Goal: Task Accomplishment & Management: Complete application form

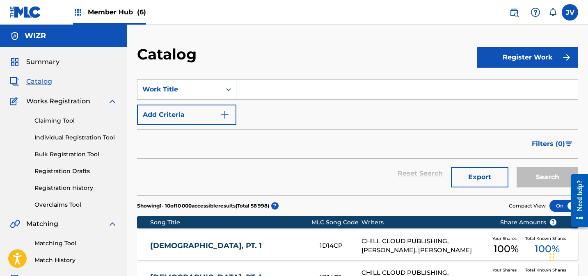
click at [107, 9] on span "Member Hub (6)" at bounding box center [117, 11] width 58 height 9
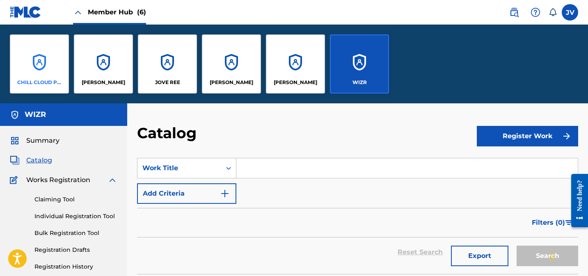
click at [55, 46] on div "CHILL CLOUD PUBLISHING" at bounding box center [39, 63] width 59 height 59
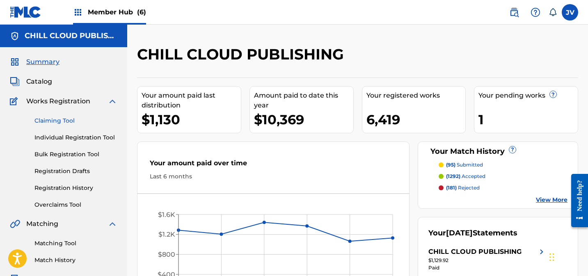
click at [56, 119] on link "Claiming Tool" at bounding box center [75, 120] width 83 height 9
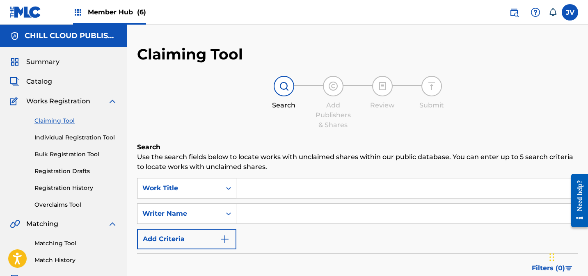
click at [196, 184] on div "Work Title" at bounding box center [186, 188] width 99 height 21
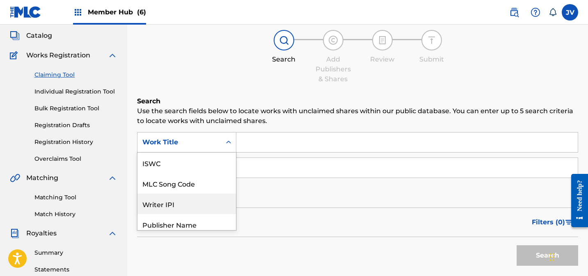
scroll to position [21, 0]
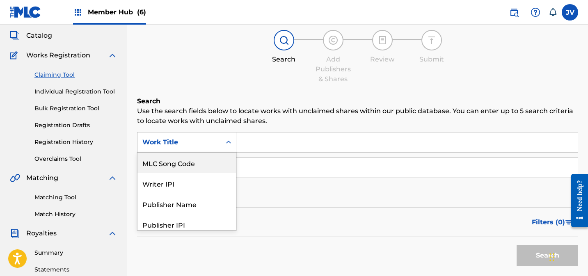
click at [185, 167] on div "MLC Song Code" at bounding box center [186, 163] width 98 height 21
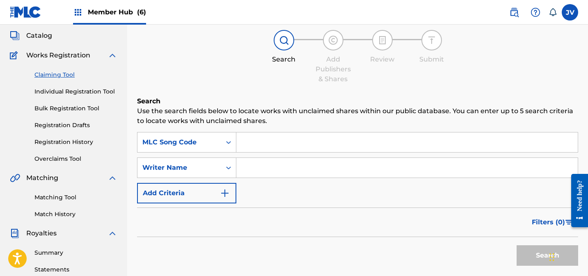
drag, startPoint x: 260, startPoint y: 139, endPoint x: 314, endPoint y: 154, distance: 55.4
click at [262, 139] on input "Search Form" at bounding box center [406, 142] width 341 height 20
paste input "AD8PF7"
type input "AD8PF7"
click at [528, 256] on button "Search" at bounding box center [547, 255] width 62 height 21
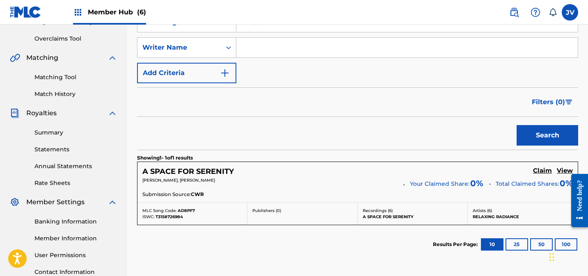
scroll to position [234, 0]
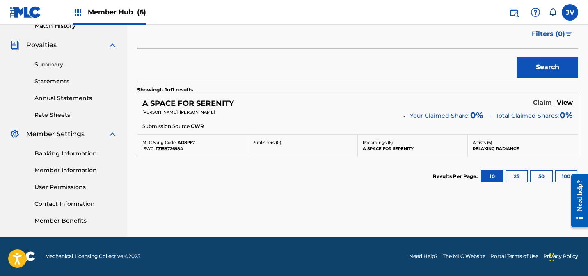
click at [544, 103] on h5 "Claim" at bounding box center [542, 103] width 19 height 8
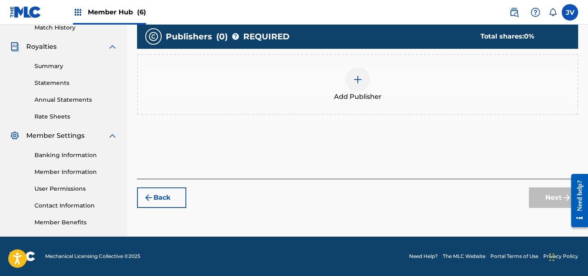
scroll to position [233, 0]
click at [360, 78] on img at bounding box center [358, 80] width 10 height 10
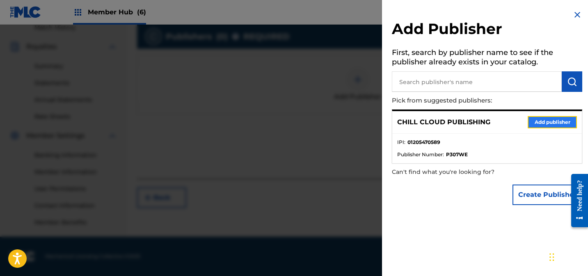
click at [548, 121] on button "Add publisher" at bounding box center [551, 122] width 49 height 12
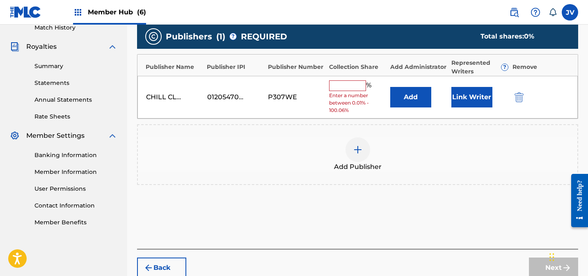
drag, startPoint x: 349, startPoint y: 84, endPoint x: 355, endPoint y: 86, distance: 6.2
click at [349, 84] on input "text" at bounding box center [347, 85] width 37 height 11
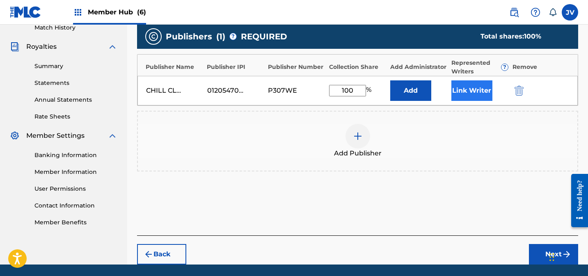
type input "100"
click at [467, 93] on button "Link Writer" at bounding box center [471, 90] width 41 height 21
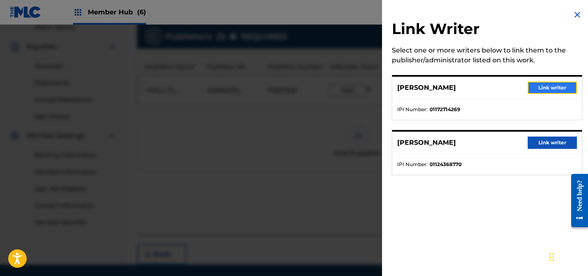
click at [554, 88] on button "Link writer" at bounding box center [551, 88] width 49 height 12
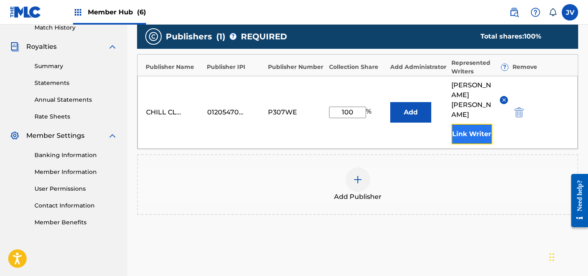
click at [468, 124] on button "Link Writer" at bounding box center [471, 134] width 41 height 21
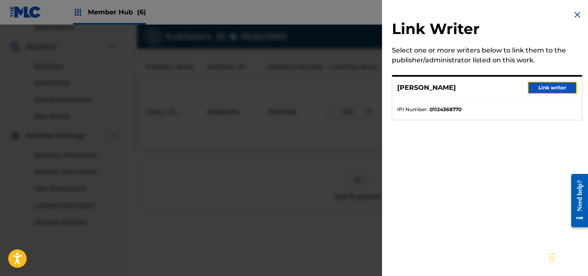
click at [552, 88] on button "Link writer" at bounding box center [551, 88] width 49 height 12
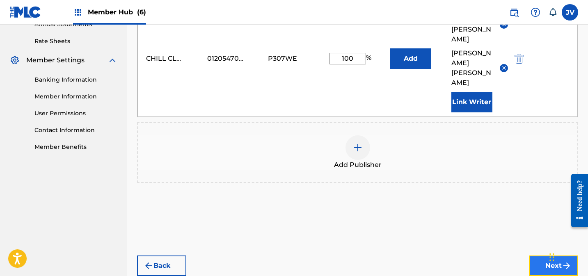
click at [556, 256] on button "Next" at bounding box center [553, 266] width 49 height 21
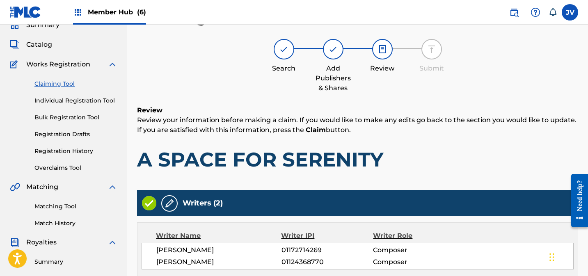
scroll to position [235, 0]
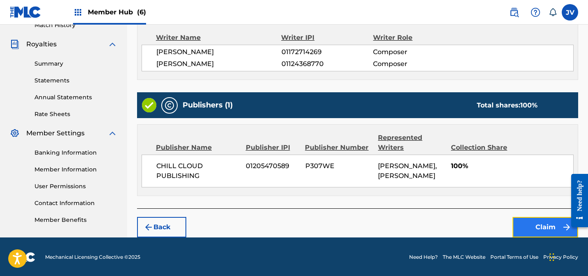
click at [545, 229] on button "Claim" at bounding box center [545, 227] width 66 height 21
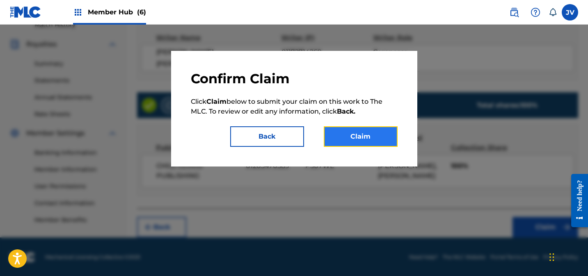
click at [370, 137] on button "Claim" at bounding box center [361, 136] width 74 height 21
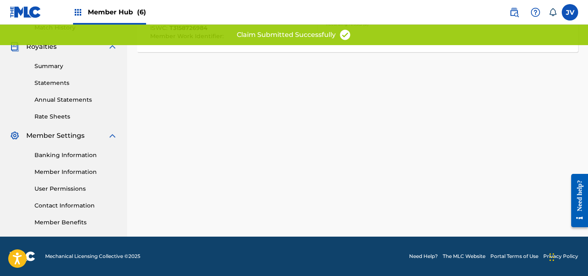
scroll to position [0, 0]
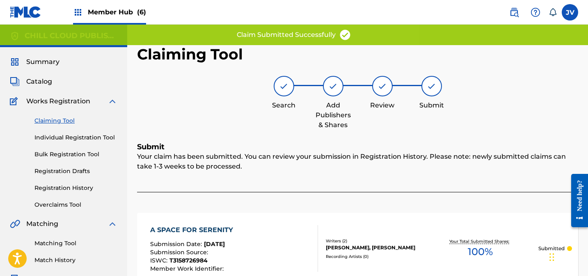
click at [57, 119] on link "Claiming Tool" at bounding box center [75, 120] width 83 height 9
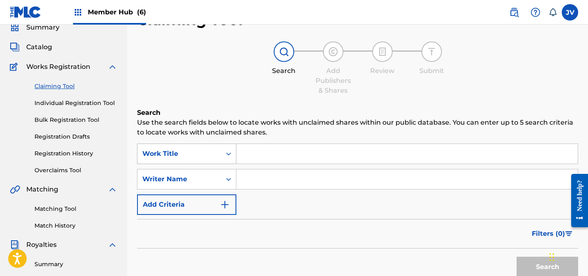
click at [187, 164] on div "Work Title" at bounding box center [186, 154] width 99 height 21
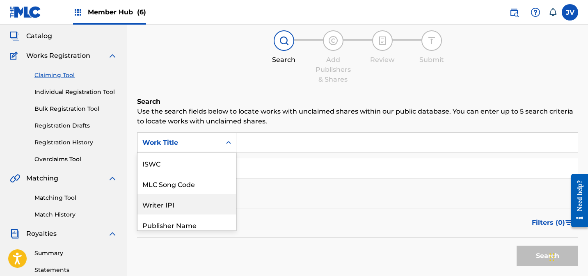
scroll to position [21, 0]
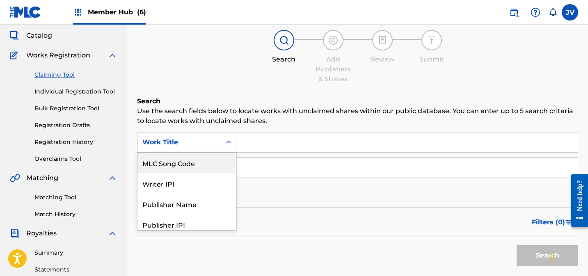
click at [183, 165] on div "MLC Song Code" at bounding box center [186, 163] width 98 height 21
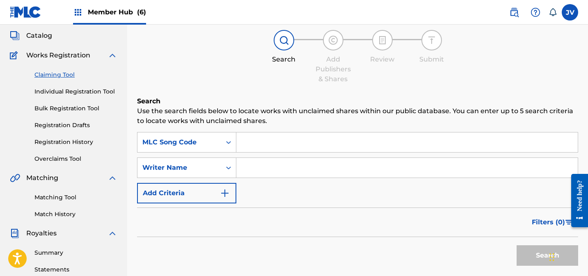
click at [257, 135] on input "Search Form" at bounding box center [406, 142] width 341 height 20
paste input "AD8PEL"
type input "AD8PEL"
click at [529, 255] on button "Search" at bounding box center [547, 255] width 62 height 21
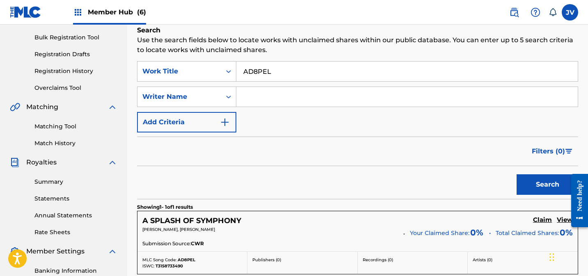
scroll to position [234, 0]
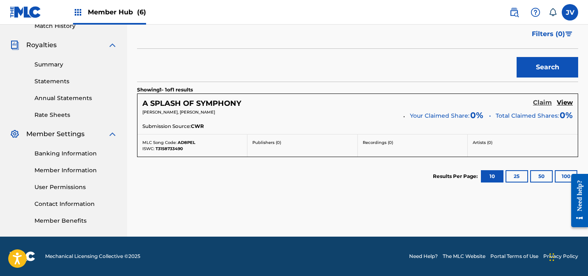
click at [539, 103] on h5 "Claim" at bounding box center [542, 103] width 19 height 8
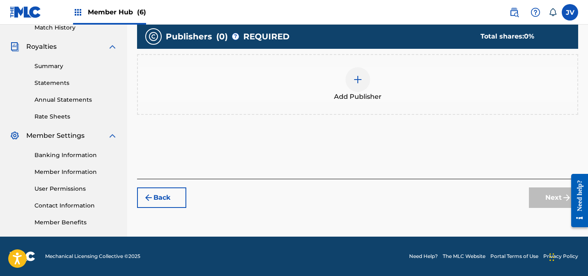
click at [372, 92] on span "Add Publisher" at bounding box center [358, 97] width 48 height 10
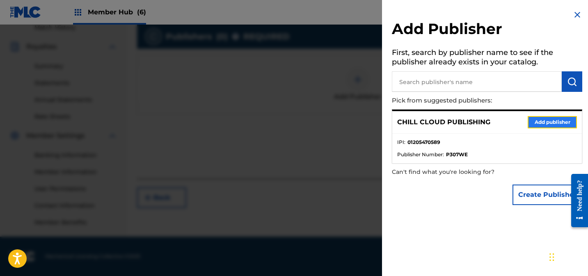
click at [550, 117] on button "Add publisher" at bounding box center [551, 122] width 49 height 12
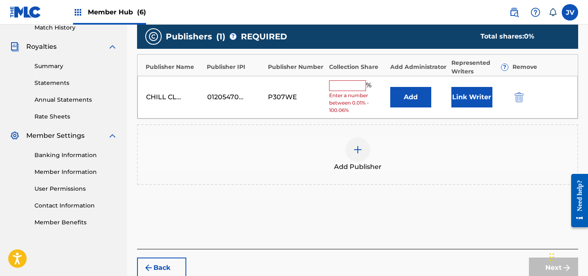
drag, startPoint x: 333, startPoint y: 81, endPoint x: 378, endPoint y: 85, distance: 44.9
click at [333, 81] on input "text" at bounding box center [347, 85] width 37 height 11
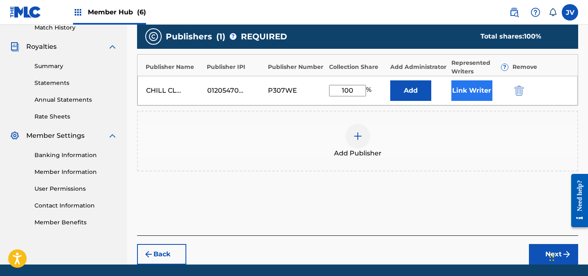
type input "100"
click at [476, 81] on button "Link Writer" at bounding box center [471, 90] width 41 height 21
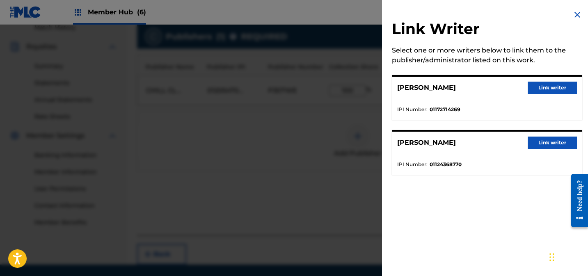
click at [519, 85] on div "[PERSON_NAME] Link writer" at bounding box center [486, 88] width 189 height 23
click at [544, 88] on button "Link writer" at bounding box center [551, 88] width 49 height 12
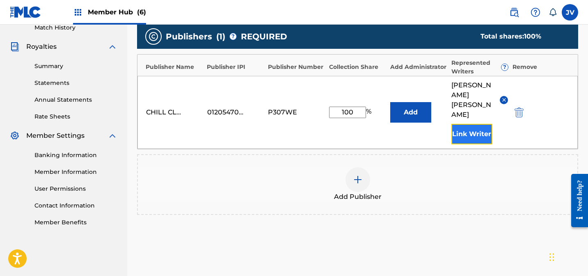
click at [484, 124] on button "Link Writer" at bounding box center [471, 134] width 41 height 21
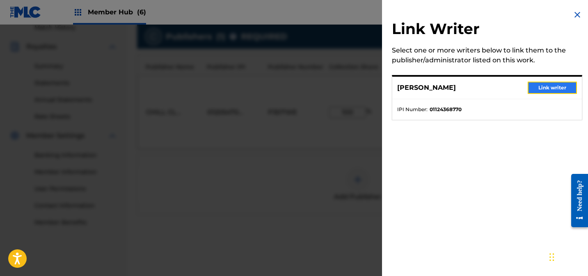
click at [545, 85] on button "Link writer" at bounding box center [551, 88] width 49 height 12
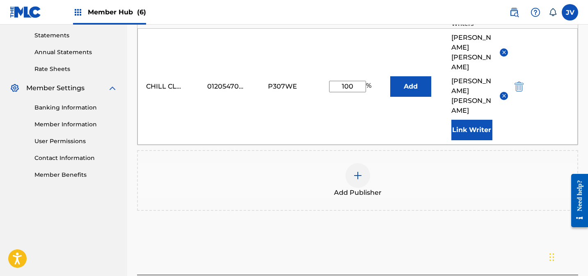
scroll to position [308, 0]
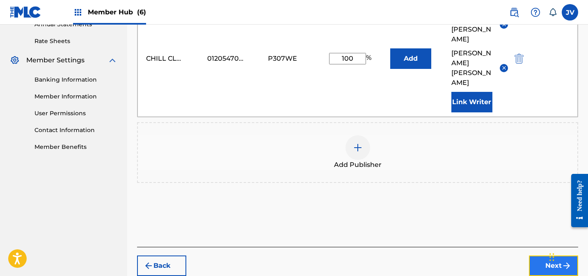
click at [543, 256] on button "Next" at bounding box center [553, 266] width 49 height 21
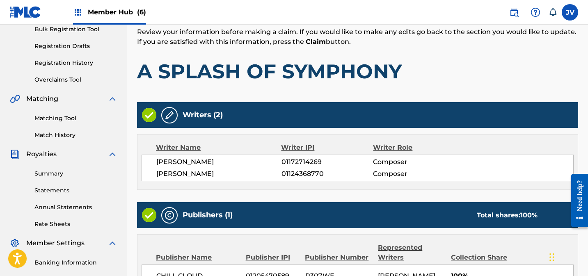
scroll to position [235, 0]
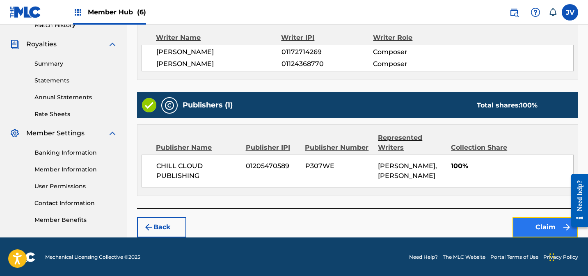
click at [547, 225] on button "Claim" at bounding box center [545, 227] width 66 height 21
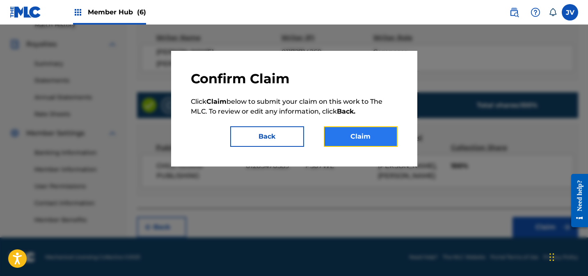
click at [361, 134] on button "Claim" at bounding box center [361, 136] width 74 height 21
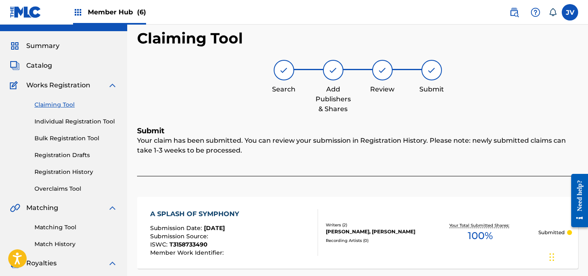
scroll to position [0, 0]
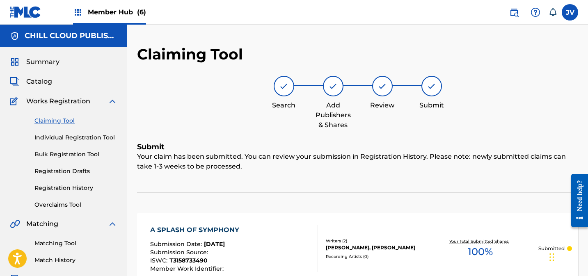
drag, startPoint x: 60, startPoint y: 118, endPoint x: 65, endPoint y: 120, distance: 5.3
click at [60, 119] on link "Claiming Tool" at bounding box center [75, 120] width 83 height 9
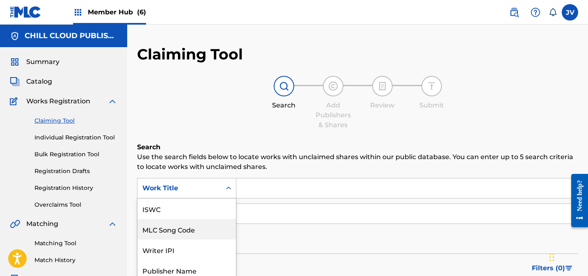
scroll to position [42, 0]
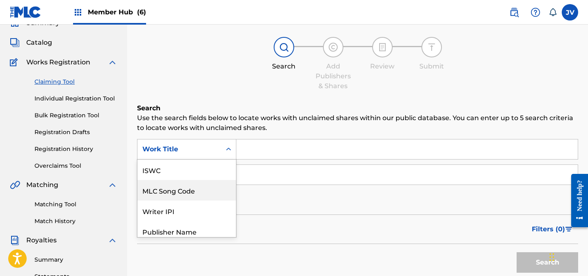
click at [212, 160] on div "MLC Song Code, 2 of 7. 7 results available. Use Up and Down to choose options, …" at bounding box center [186, 149] width 99 height 21
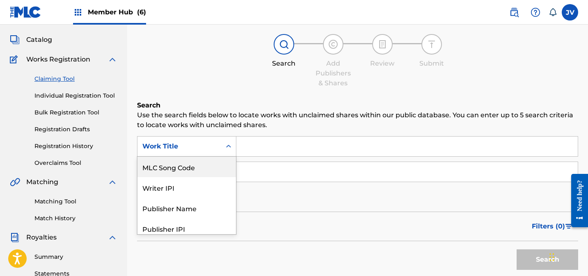
scroll to position [46, 0]
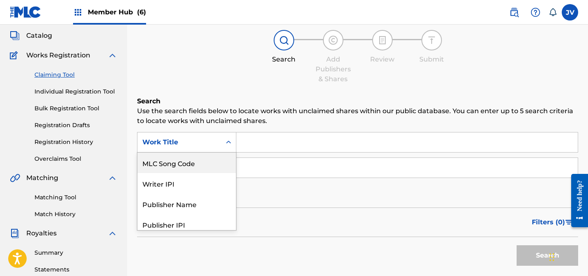
click at [191, 160] on div "MLC Song Code" at bounding box center [186, 163] width 98 height 21
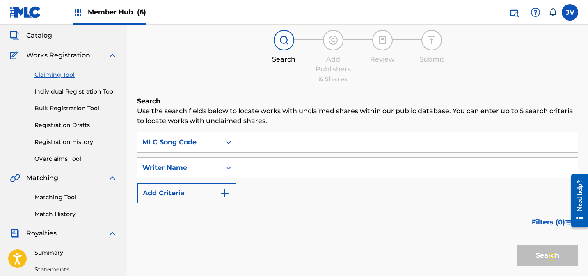
click at [288, 145] on input "Search Form" at bounding box center [406, 142] width 341 height 20
paste input "AD56KW"
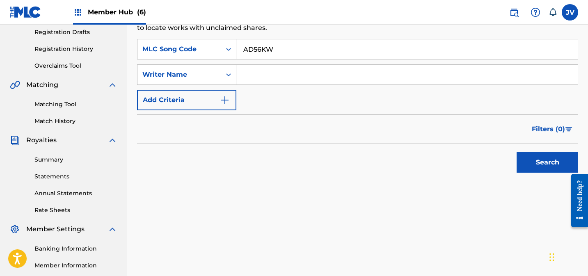
scroll to position [177, 0]
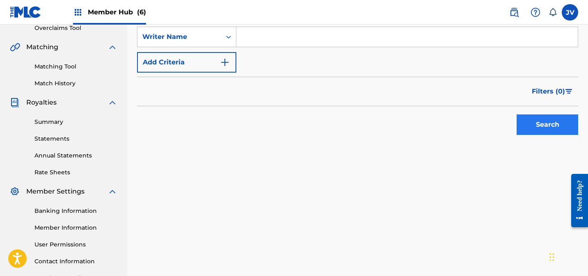
type input "AD56KW"
click at [544, 130] on button "Search" at bounding box center [547, 124] width 62 height 21
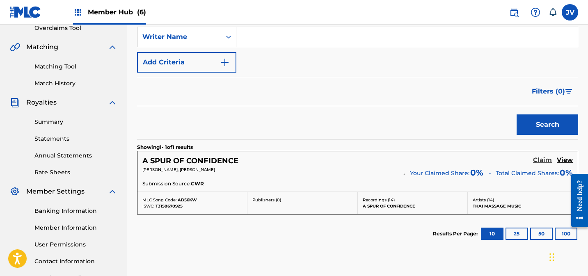
click at [548, 161] on h5 "Claim" at bounding box center [542, 160] width 19 height 8
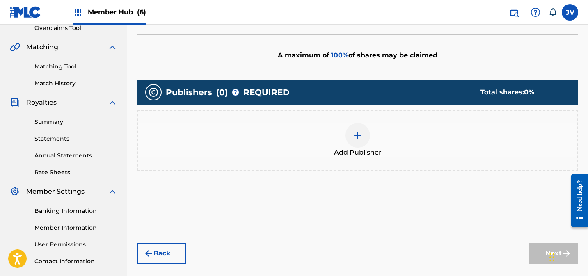
click at [359, 136] on img at bounding box center [358, 135] width 10 height 10
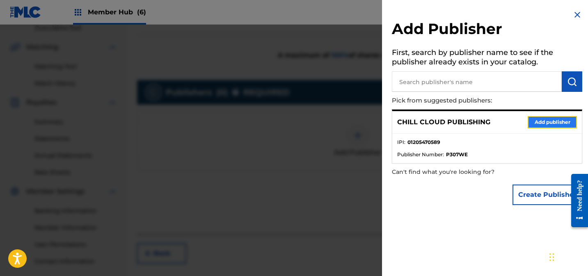
click at [549, 126] on button "Add publisher" at bounding box center [551, 122] width 49 height 12
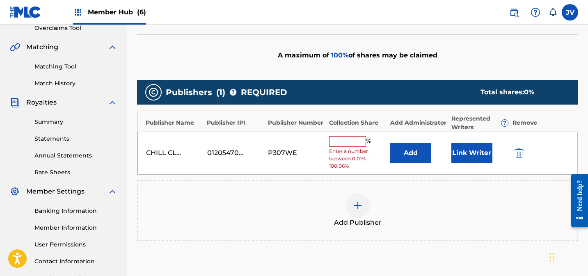
click at [363, 139] on input "text" at bounding box center [347, 141] width 37 height 11
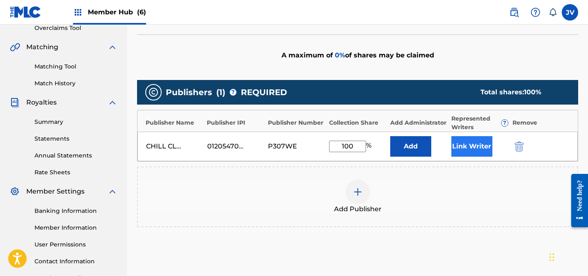
type input "100"
click at [477, 146] on button "Link Writer" at bounding box center [471, 146] width 41 height 21
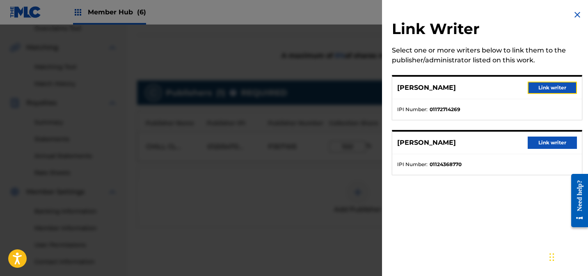
click at [541, 94] on button "Link writer" at bounding box center [551, 88] width 49 height 12
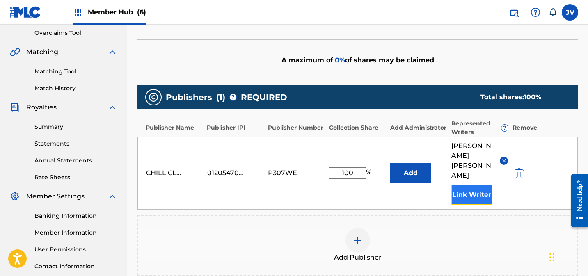
click at [468, 185] on button "Link Writer" at bounding box center [471, 195] width 41 height 21
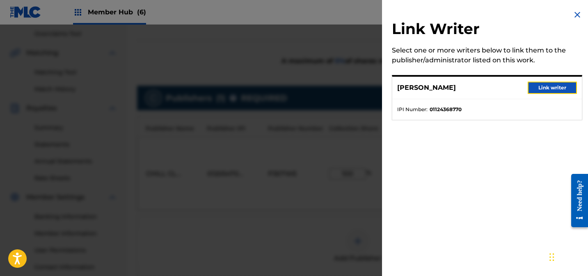
drag, startPoint x: 553, startPoint y: 82, endPoint x: 552, endPoint y: 86, distance: 4.3
click at [553, 82] on button "Link writer" at bounding box center [551, 88] width 49 height 12
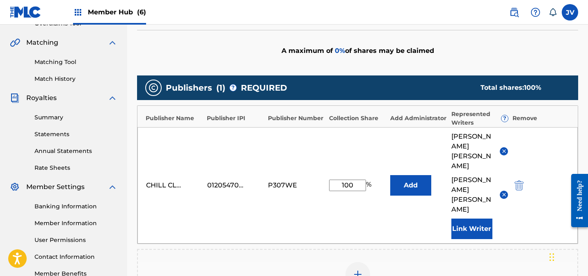
scroll to position [308, 0]
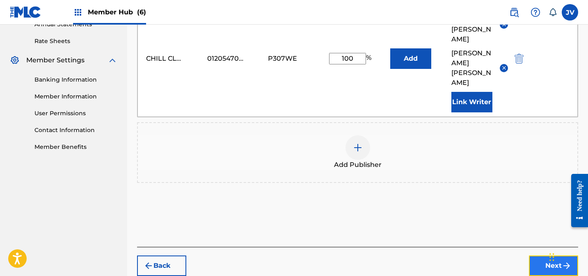
click at [545, 256] on button "Next" at bounding box center [553, 266] width 49 height 21
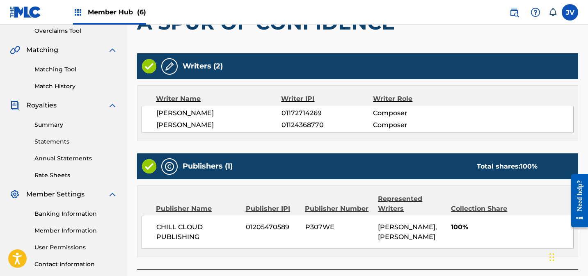
scroll to position [235, 0]
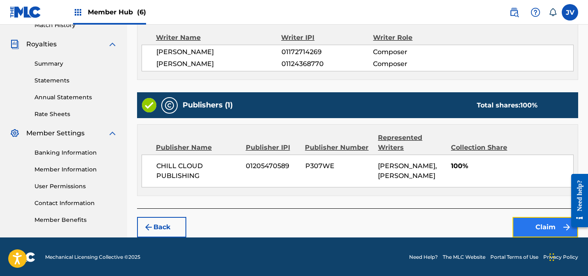
click at [543, 226] on button "Claim" at bounding box center [545, 227] width 66 height 21
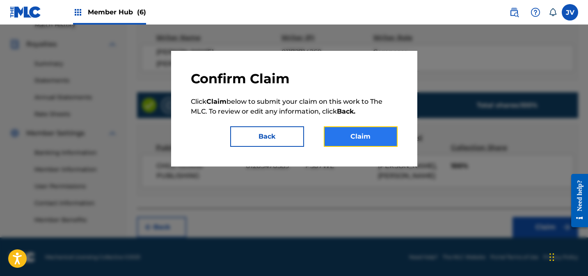
click at [365, 132] on button "Claim" at bounding box center [361, 136] width 74 height 21
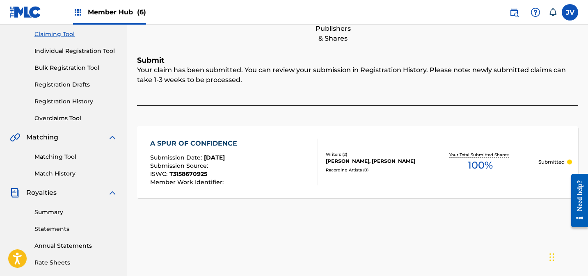
scroll to position [0, 0]
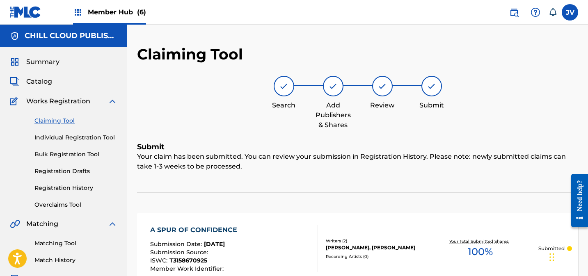
click at [56, 119] on link "Claiming Tool" at bounding box center [75, 120] width 83 height 9
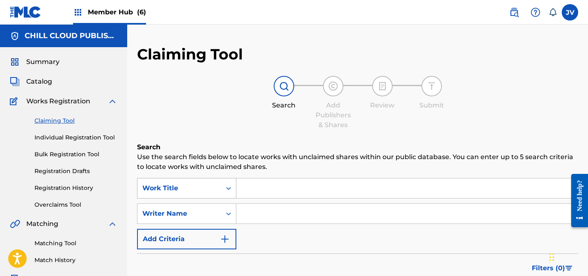
click at [186, 189] on div "Work Title" at bounding box center [186, 188] width 99 height 21
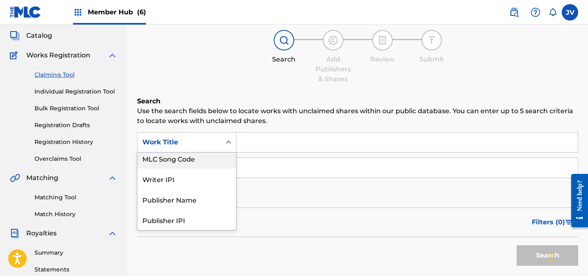
scroll to position [23, 0]
drag, startPoint x: 179, startPoint y: 162, endPoint x: 219, endPoint y: 128, distance: 52.7
click at [180, 161] on div "MLC Song Code" at bounding box center [186, 160] width 98 height 21
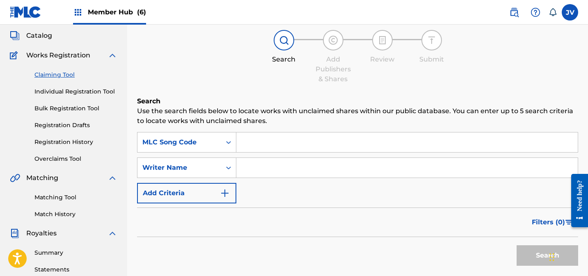
click at [265, 146] on input "Search Form" at bounding box center [406, 142] width 341 height 20
paste input "AD6DGX"
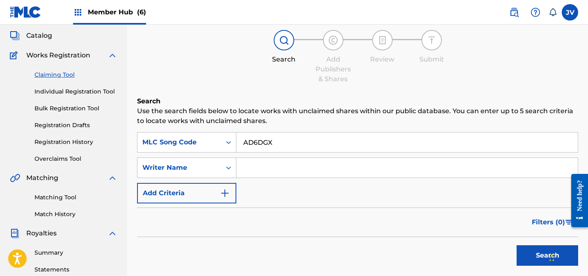
type input "AD6DGX"
click at [531, 247] on button "Search" at bounding box center [547, 255] width 62 height 21
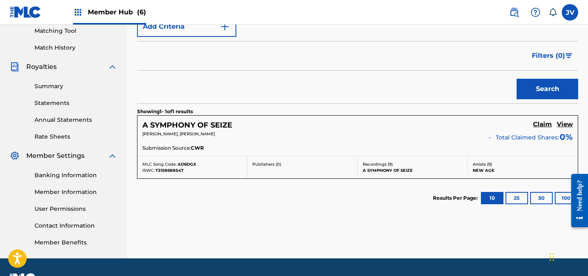
scroll to position [234, 0]
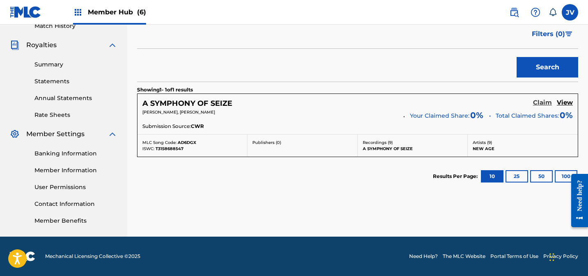
click at [543, 101] on h5 "Claim" at bounding box center [542, 103] width 19 height 8
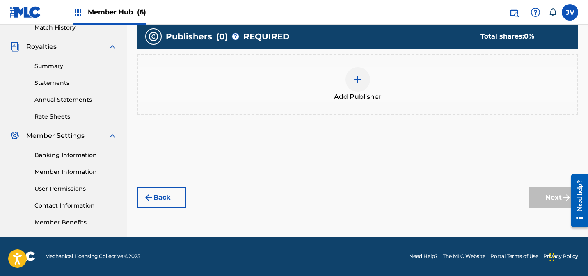
click at [363, 84] on div at bounding box center [357, 79] width 25 height 25
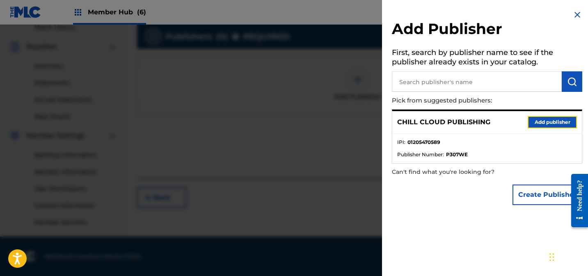
click at [553, 121] on button "Add publisher" at bounding box center [551, 122] width 49 height 12
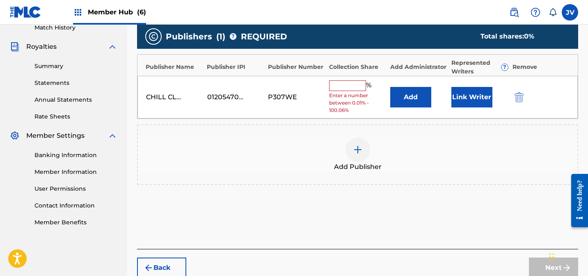
drag, startPoint x: 345, startPoint y: 85, endPoint x: 362, endPoint y: 90, distance: 18.0
click at [345, 85] on input "text" at bounding box center [347, 85] width 37 height 11
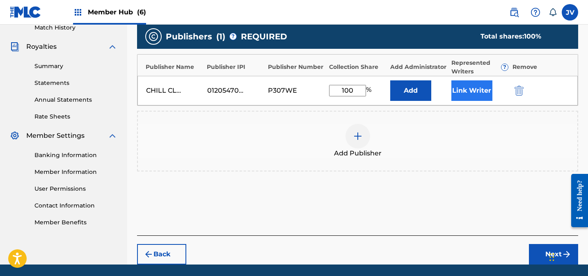
type input "100"
click at [472, 84] on button "Link Writer" at bounding box center [471, 90] width 41 height 21
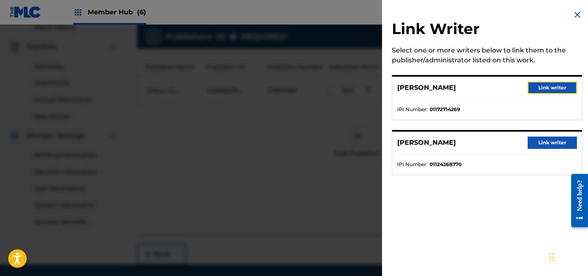
click at [555, 86] on button "Link writer" at bounding box center [551, 88] width 49 height 12
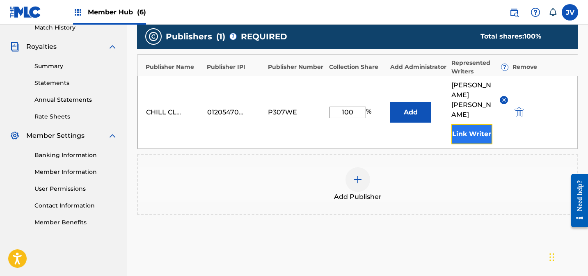
click at [478, 124] on button "Link Writer" at bounding box center [471, 134] width 41 height 21
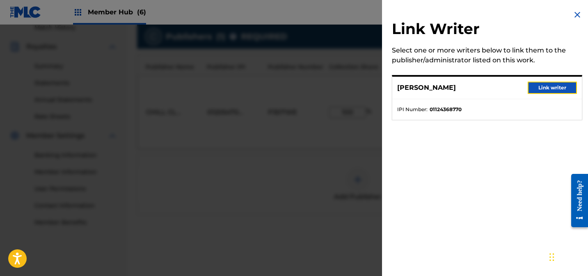
drag, startPoint x: 549, startPoint y: 86, endPoint x: 541, endPoint y: 91, distance: 10.1
click at [549, 86] on button "Link writer" at bounding box center [551, 88] width 49 height 12
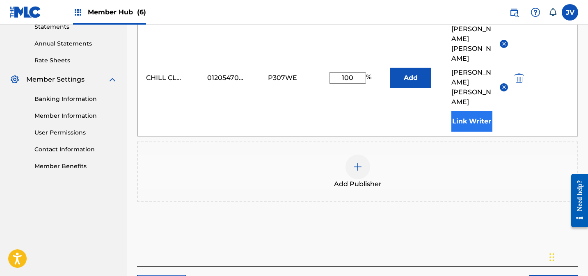
scroll to position [308, 0]
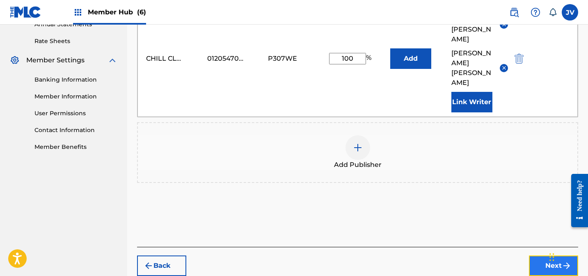
click at [554, 256] on button "Next" at bounding box center [553, 266] width 49 height 21
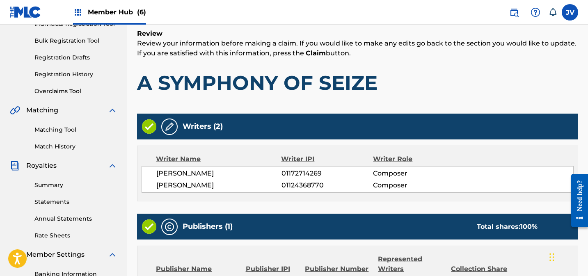
scroll to position [235, 0]
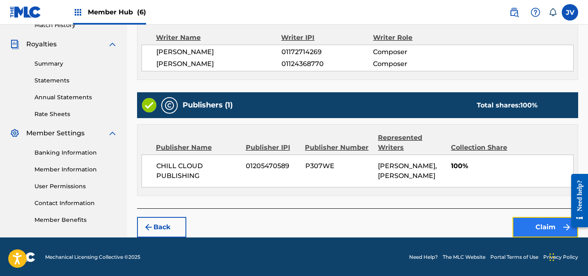
click at [551, 220] on button "Claim" at bounding box center [545, 227] width 66 height 21
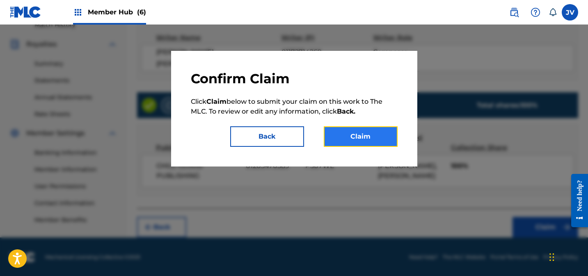
click at [345, 130] on button "Claim" at bounding box center [361, 136] width 74 height 21
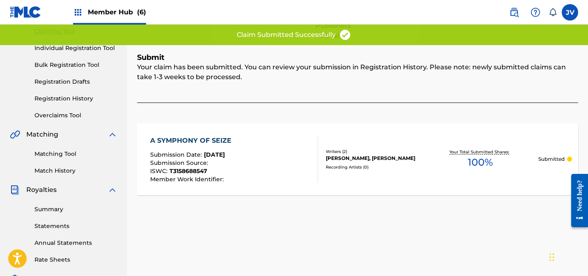
scroll to position [0, 0]
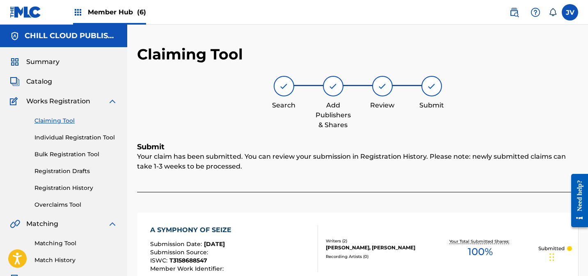
click at [58, 120] on link "Claiming Tool" at bounding box center [75, 120] width 83 height 9
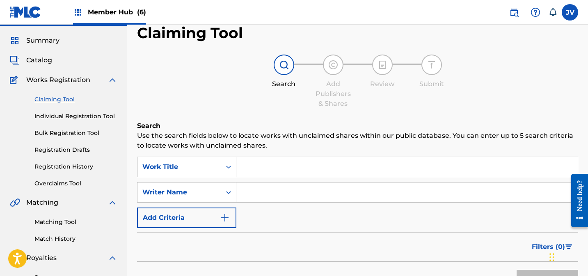
click at [195, 177] on div "Work Title" at bounding box center [186, 167] width 99 height 21
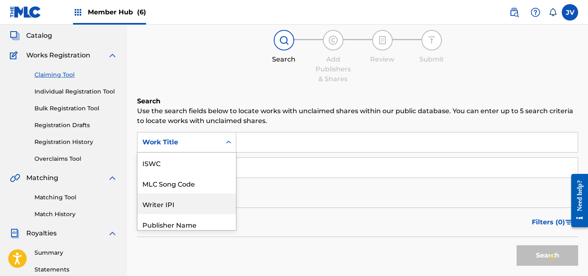
scroll to position [21, 0]
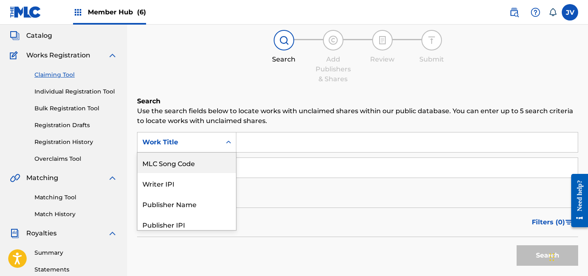
drag, startPoint x: 187, startPoint y: 167, endPoint x: 239, endPoint y: 156, distance: 53.3
click at [187, 167] on div "MLC Song Code" at bounding box center [186, 163] width 98 height 21
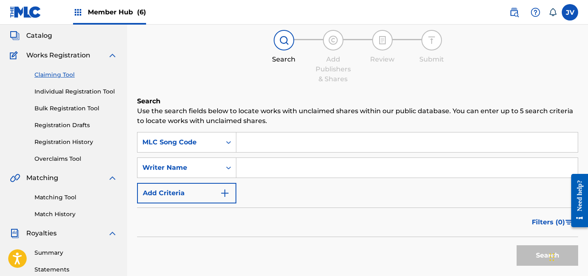
click at [292, 139] on input "Search Form" at bounding box center [406, 142] width 341 height 20
paste input "AD6DNB"
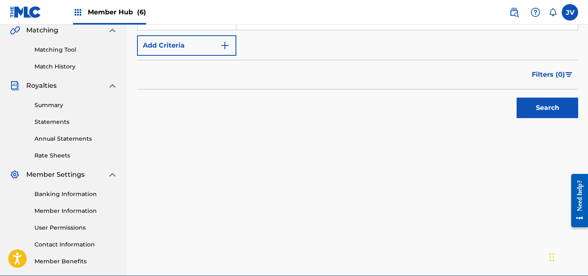
scroll to position [223, 0]
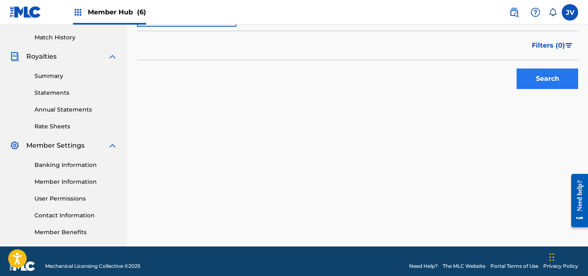
type input "AD6DNB"
click at [541, 78] on button "Search" at bounding box center [547, 78] width 62 height 21
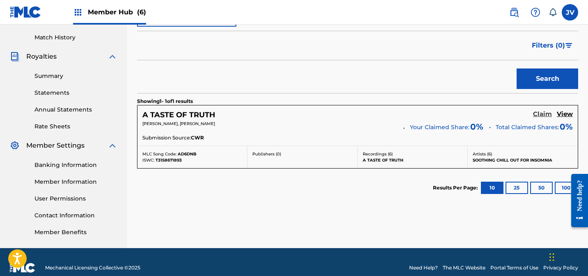
click at [540, 115] on h5 "Claim" at bounding box center [542, 114] width 19 height 8
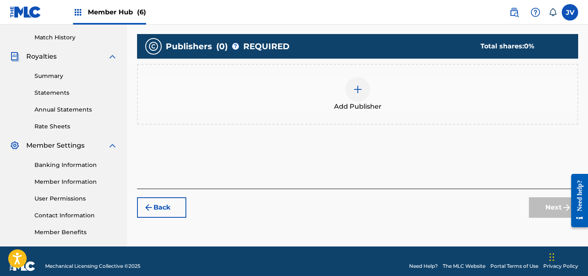
click at [357, 89] on img at bounding box center [358, 89] width 10 height 10
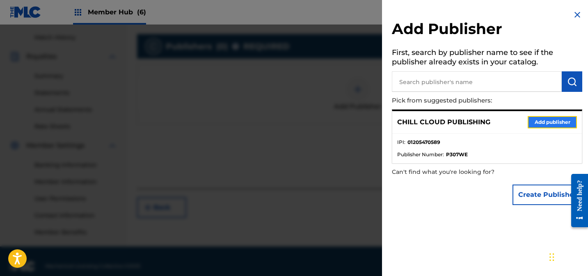
click at [560, 123] on button "Add publisher" at bounding box center [551, 122] width 49 height 12
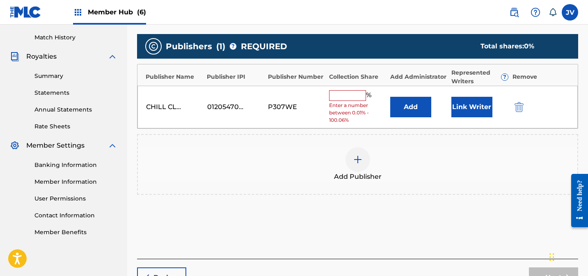
click at [337, 94] on input "text" at bounding box center [347, 95] width 37 height 11
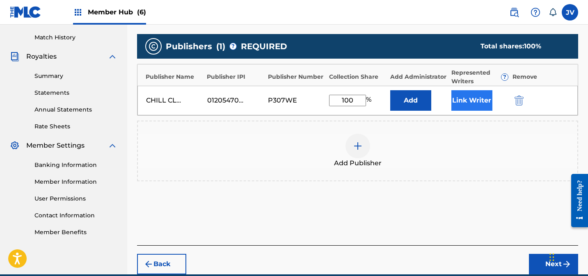
type input "100"
click at [481, 98] on button "Link Writer" at bounding box center [471, 100] width 41 height 21
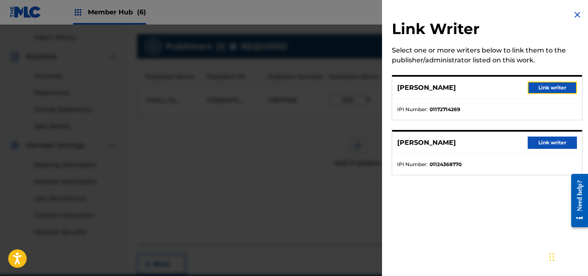
click at [553, 91] on button "Link writer" at bounding box center [551, 88] width 49 height 12
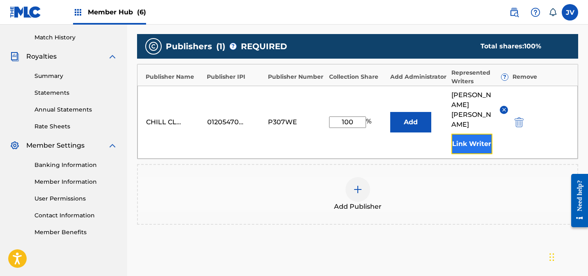
click at [470, 134] on button "Link Writer" at bounding box center [471, 144] width 41 height 21
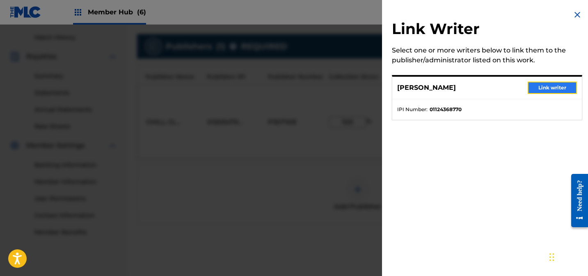
click at [559, 91] on button "Link writer" at bounding box center [551, 88] width 49 height 12
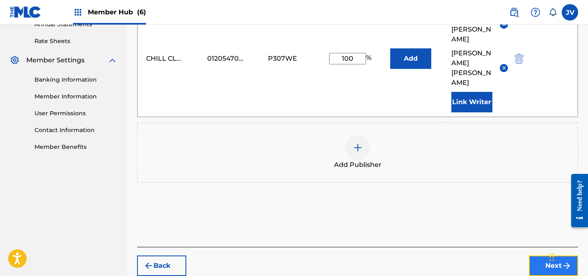
click at [546, 256] on button "Next" at bounding box center [553, 266] width 49 height 21
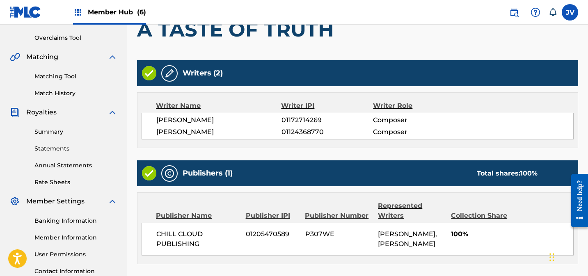
scroll to position [235, 0]
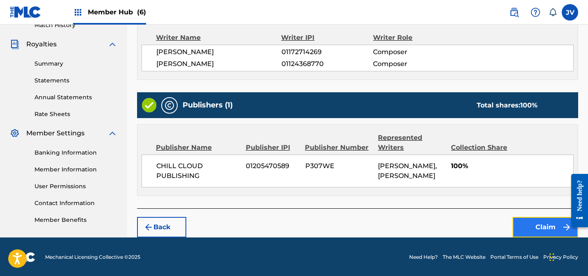
click at [536, 224] on button "Claim" at bounding box center [545, 227] width 66 height 21
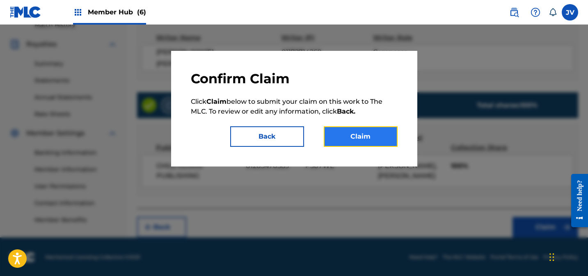
click at [381, 137] on button "Claim" at bounding box center [361, 136] width 74 height 21
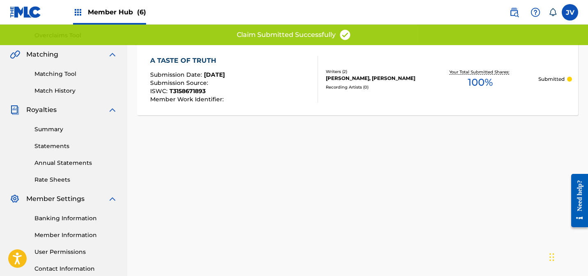
scroll to position [0, 0]
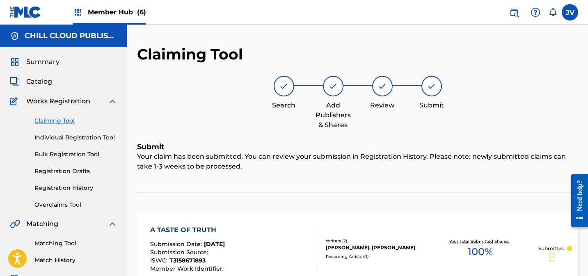
drag, startPoint x: 60, startPoint y: 121, endPoint x: 80, endPoint y: 112, distance: 22.0
click at [60, 121] on link "Claiming Tool" at bounding box center [75, 120] width 83 height 9
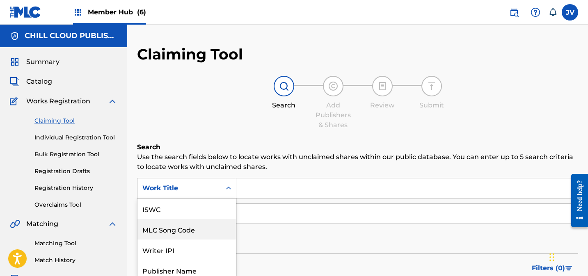
click at [186, 194] on div "MLC Song Code, 2 of 7. 7 results available. Use Up and Down to choose options, …" at bounding box center [186, 188] width 99 height 21
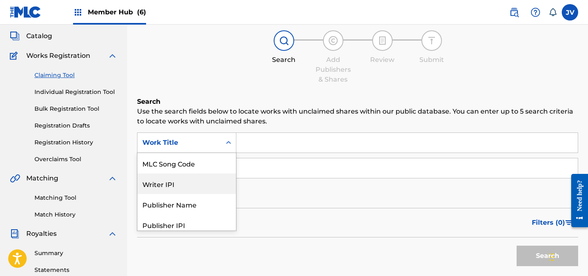
scroll to position [46, 0]
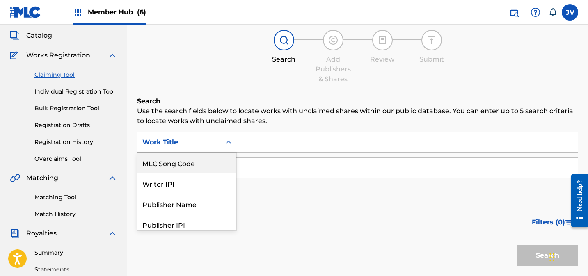
drag, startPoint x: 190, startPoint y: 165, endPoint x: 224, endPoint y: 156, distance: 34.7
click at [191, 165] on div "MLC Song Code" at bounding box center [186, 163] width 98 height 21
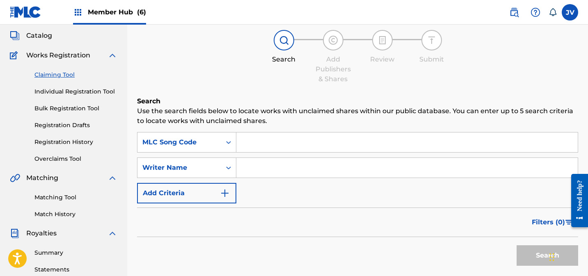
click at [290, 138] on input "Search Form" at bounding box center [406, 142] width 341 height 20
type input "AD56VV"
click at [527, 249] on button "Search" at bounding box center [547, 255] width 62 height 21
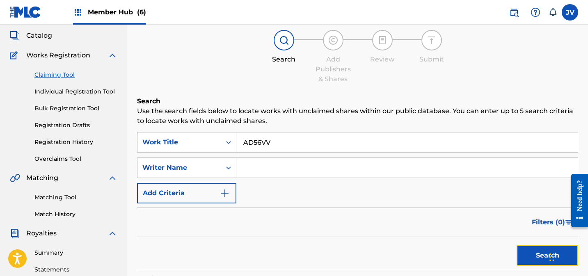
drag, startPoint x: 529, startPoint y: 256, endPoint x: 502, endPoint y: 240, distance: 31.8
click at [529, 256] on button "Search" at bounding box center [547, 255] width 62 height 21
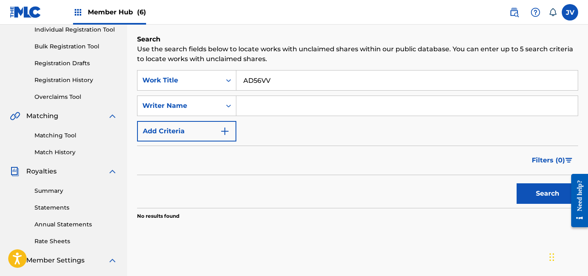
scroll to position [91, 0]
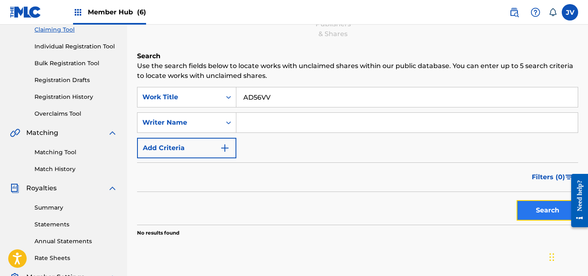
click at [538, 209] on button "Search" at bounding box center [547, 210] width 62 height 21
click at [192, 101] on div "Work Title" at bounding box center [179, 97] width 74 height 10
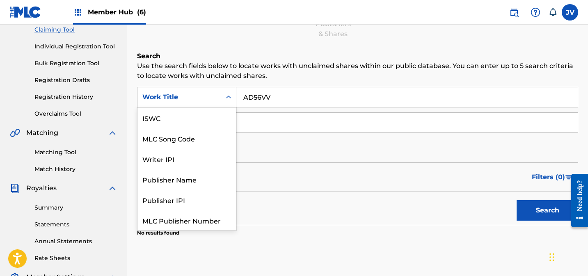
scroll to position [21, 0]
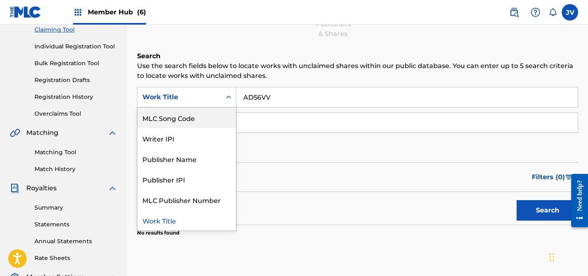
click at [185, 112] on div "MLC Song Code" at bounding box center [186, 117] width 98 height 21
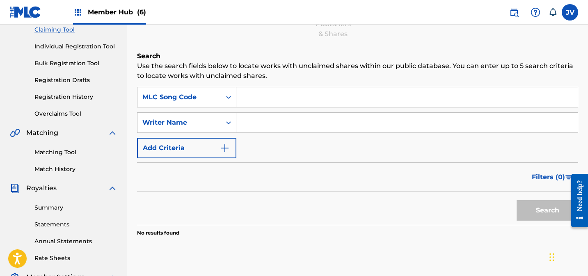
click at [261, 97] on input "Search Form" at bounding box center [406, 97] width 341 height 20
paste input "AD56VV"
type input "AD56VV"
click at [536, 208] on button "Search" at bounding box center [547, 210] width 62 height 21
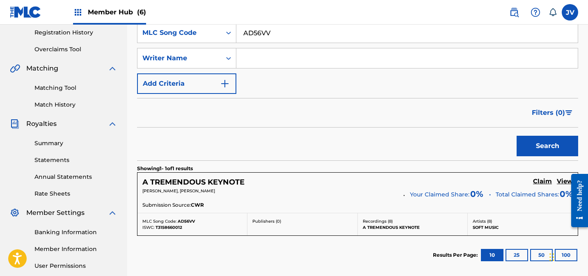
scroll to position [168, 0]
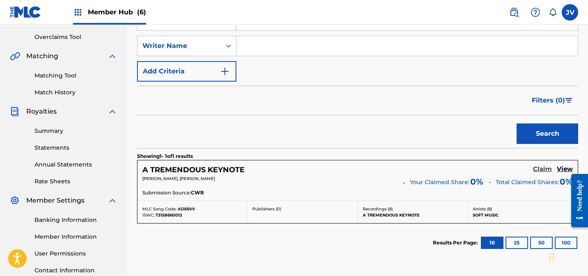
click at [544, 170] on h5 "Claim" at bounding box center [542, 169] width 19 height 8
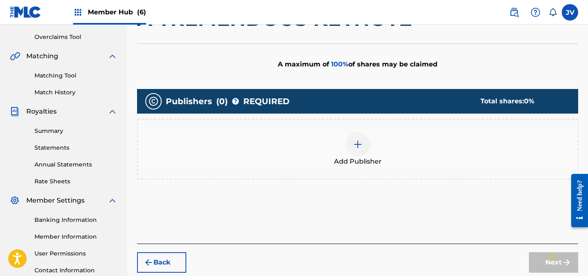
click at [357, 143] on img at bounding box center [358, 144] width 10 height 10
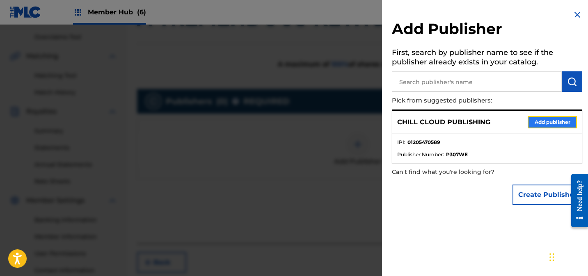
click at [538, 123] on button "Add publisher" at bounding box center [551, 122] width 49 height 12
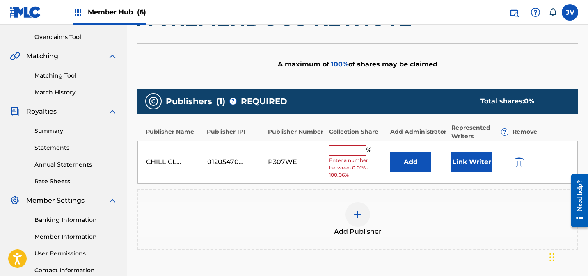
click at [350, 154] on input "text" at bounding box center [347, 150] width 37 height 11
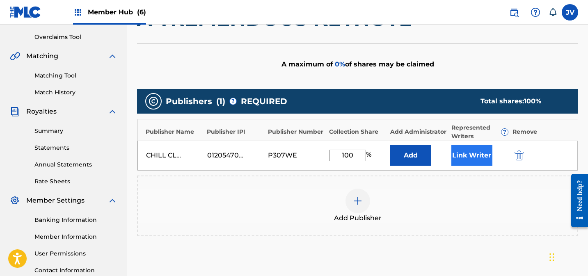
type input "100"
click at [478, 152] on button "Link Writer" at bounding box center [471, 155] width 41 height 21
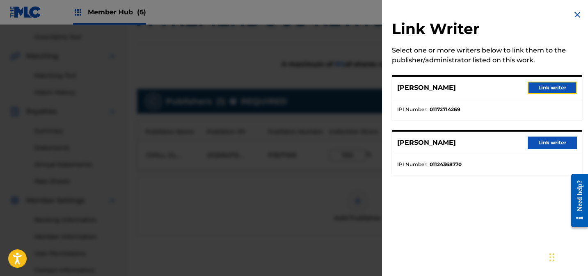
drag, startPoint x: 561, startPoint y: 90, endPoint x: 556, endPoint y: 103, distance: 13.3
click at [561, 90] on button "Link writer" at bounding box center [551, 88] width 49 height 12
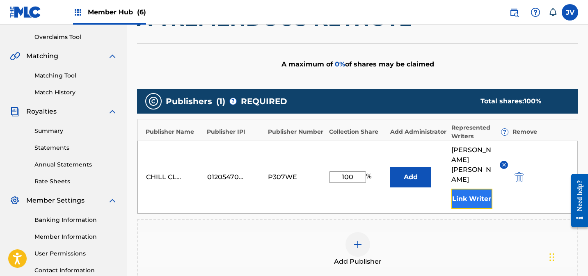
click at [481, 189] on button "Link Writer" at bounding box center [471, 199] width 41 height 21
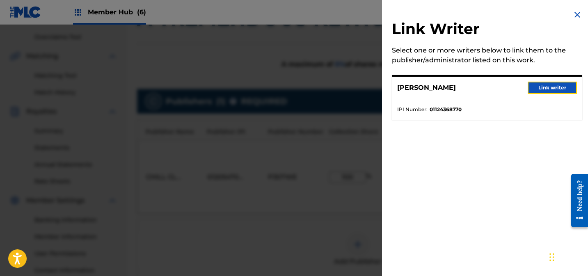
click at [541, 89] on button "Link writer" at bounding box center [551, 88] width 49 height 12
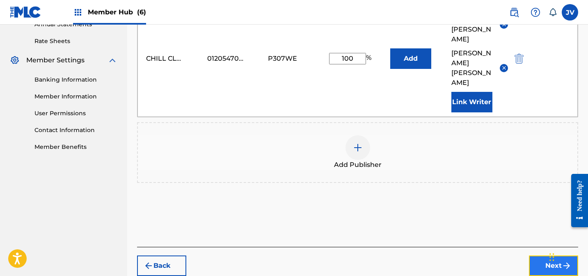
click at [539, 256] on button "Next" at bounding box center [553, 266] width 49 height 21
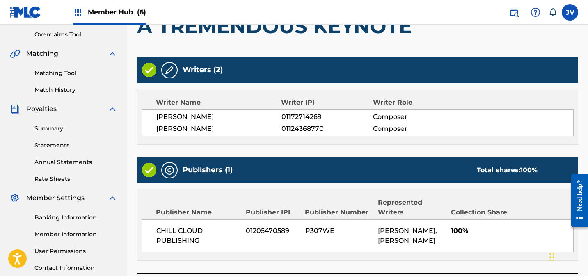
scroll to position [235, 0]
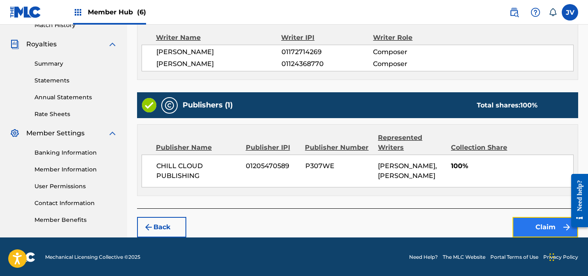
click at [541, 228] on button "Claim" at bounding box center [545, 227] width 66 height 21
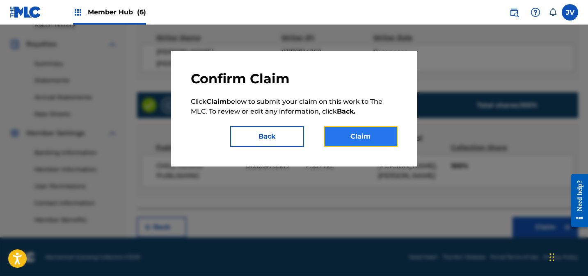
click at [363, 135] on button "Claim" at bounding box center [361, 136] width 74 height 21
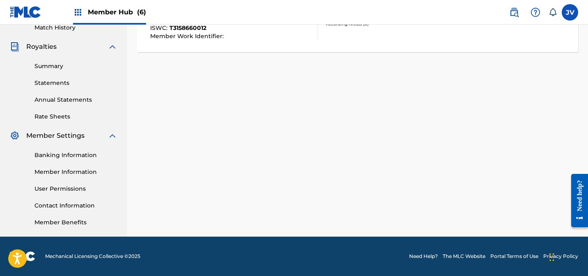
scroll to position [0, 0]
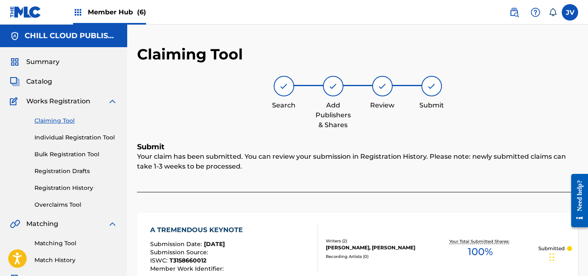
click at [52, 121] on link "Claiming Tool" at bounding box center [75, 120] width 83 height 9
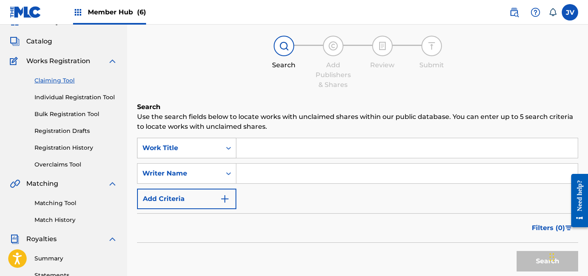
click at [211, 158] on div "Work Title" at bounding box center [186, 148] width 99 height 21
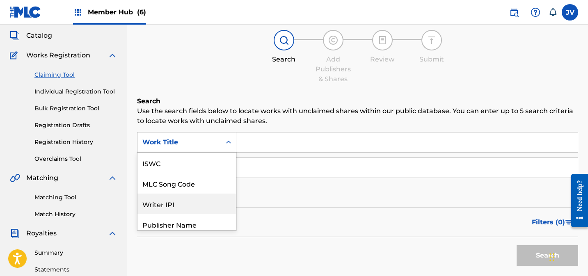
scroll to position [21, 0]
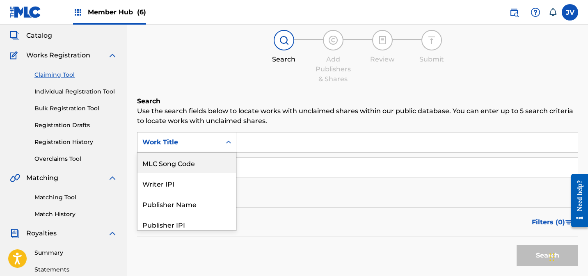
drag, startPoint x: 198, startPoint y: 170, endPoint x: 257, endPoint y: 159, distance: 60.1
click at [199, 170] on div "MLC Song Code" at bounding box center [186, 163] width 98 height 21
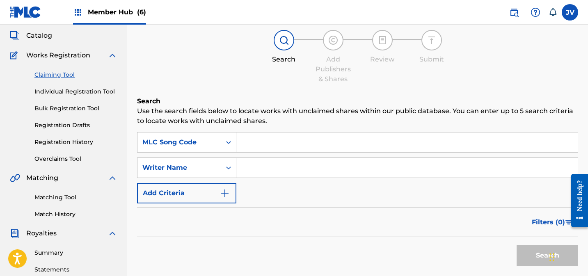
click at [317, 142] on input "Search Form" at bounding box center [406, 142] width 341 height 20
paste input "AD8O43"
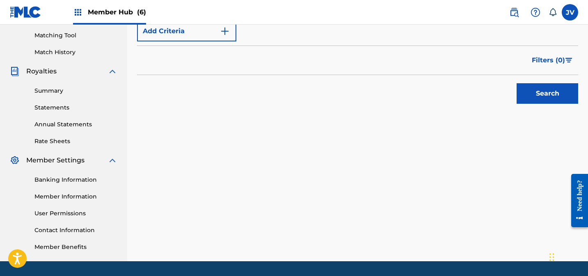
scroll to position [233, 0]
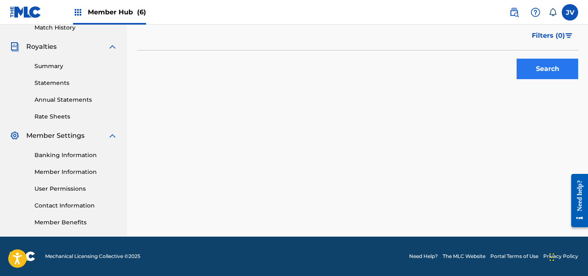
type input "AD8O43"
click at [565, 74] on button "Search" at bounding box center [547, 69] width 62 height 21
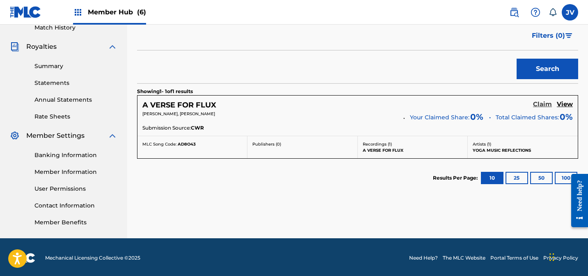
click at [543, 105] on h5 "Claim" at bounding box center [542, 104] width 19 height 8
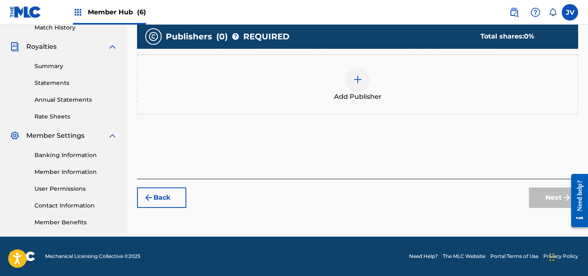
click at [348, 81] on div at bounding box center [357, 79] width 25 height 25
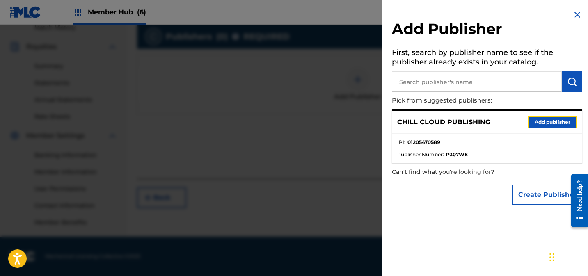
click at [558, 127] on button "Add publisher" at bounding box center [551, 122] width 49 height 12
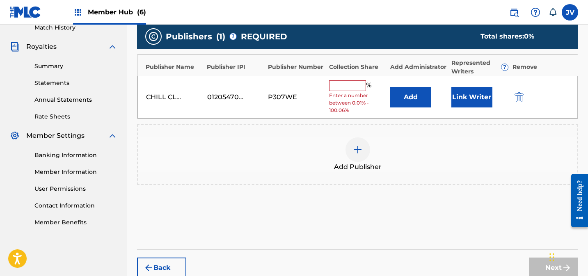
click at [337, 85] on input "text" at bounding box center [347, 85] width 37 height 11
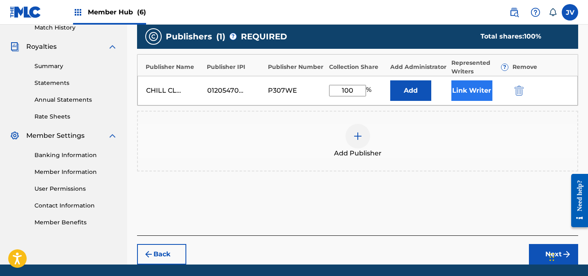
type input "100"
click at [478, 90] on button "Link Writer" at bounding box center [471, 90] width 41 height 21
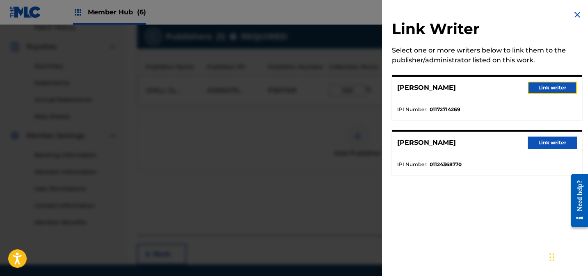
click at [547, 90] on button "Link writer" at bounding box center [551, 88] width 49 height 12
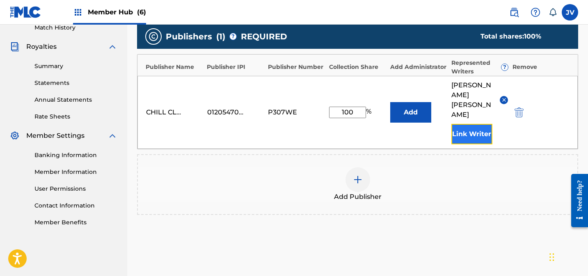
click at [481, 124] on button "Link Writer" at bounding box center [471, 134] width 41 height 21
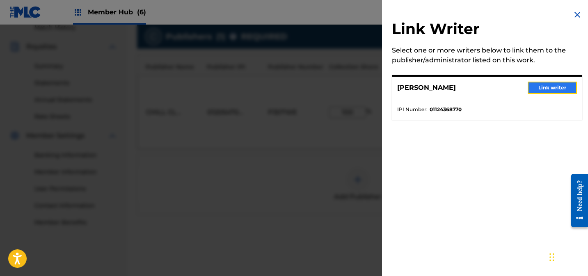
click at [555, 85] on button "Link writer" at bounding box center [551, 88] width 49 height 12
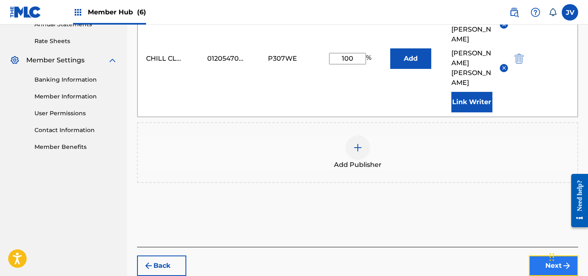
click at [547, 256] on button "Next" at bounding box center [553, 266] width 49 height 21
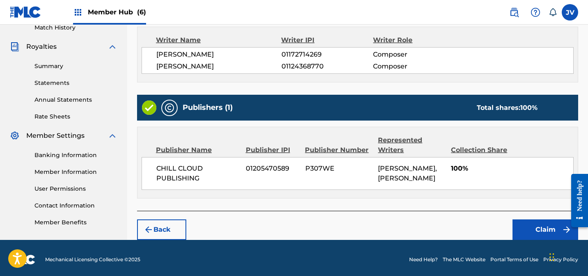
scroll to position [235, 0]
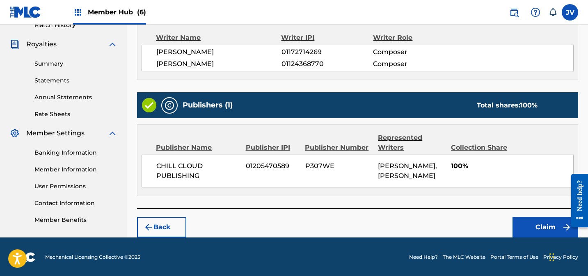
click at [533, 211] on div "Back Claim" at bounding box center [357, 222] width 441 height 29
click at [536, 224] on button "Claim" at bounding box center [545, 227] width 66 height 21
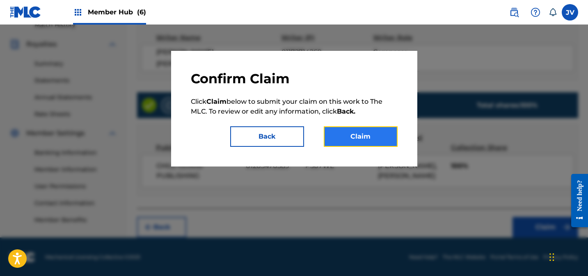
click at [370, 138] on button "Claim" at bounding box center [361, 136] width 74 height 21
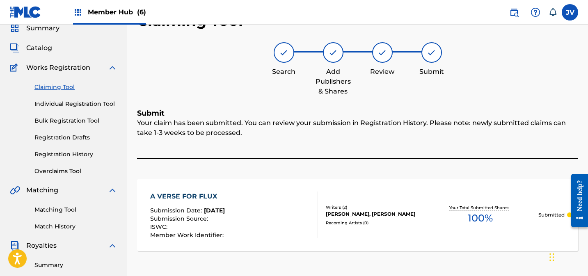
scroll to position [0, 0]
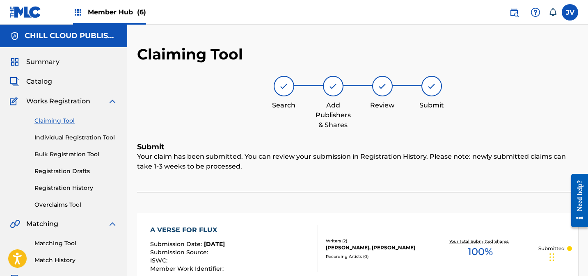
click at [66, 121] on link "Claiming Tool" at bounding box center [75, 120] width 83 height 9
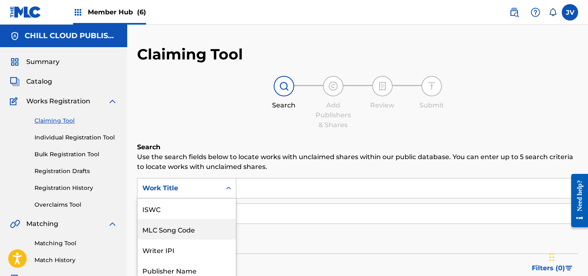
scroll to position [46, 0]
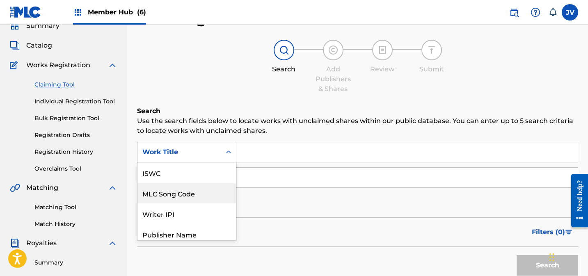
click at [201, 162] on div "MLC Song Code, 2 of 7. 7 results available. Use Up and Down to choose options, …" at bounding box center [186, 152] width 99 height 21
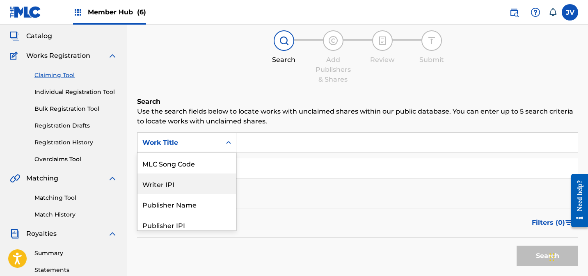
scroll to position [46, 0]
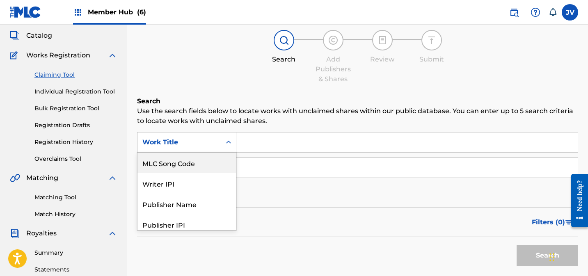
drag, startPoint x: 192, startPoint y: 169, endPoint x: 200, endPoint y: 167, distance: 8.4
click at [192, 169] on div "MLC Song Code" at bounding box center [186, 163] width 98 height 21
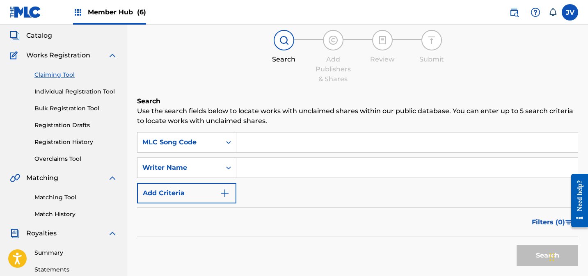
drag, startPoint x: 284, startPoint y: 144, endPoint x: 327, endPoint y: 139, distance: 43.7
click at [284, 144] on input "Search Form" at bounding box center [406, 142] width 341 height 20
paste input "AD6LA0"
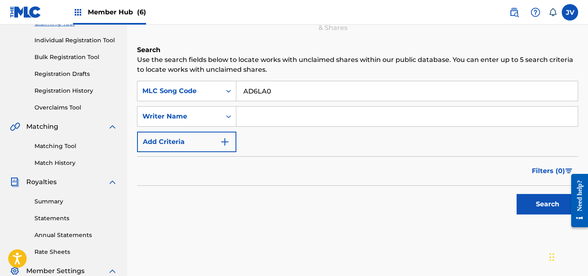
scroll to position [166, 0]
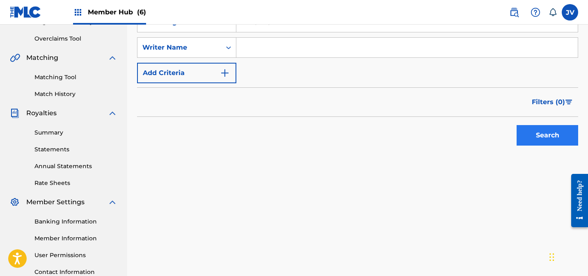
type input "AD6LA0"
click at [569, 138] on button "Search" at bounding box center [547, 135] width 62 height 21
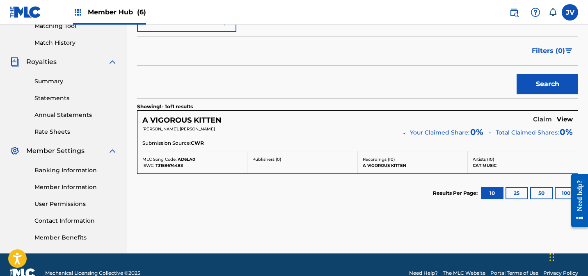
scroll to position [234, 0]
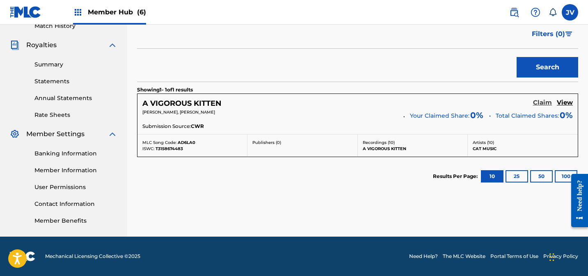
click at [541, 101] on h5 "Claim" at bounding box center [542, 103] width 19 height 8
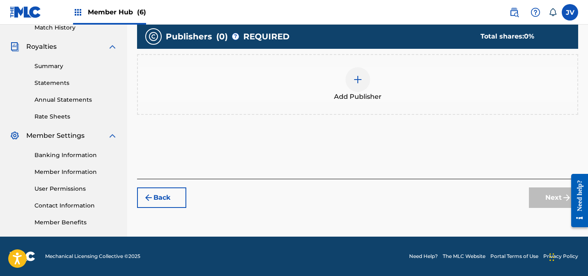
scroll to position [233, 0]
click at [359, 84] on img at bounding box center [358, 80] width 10 height 10
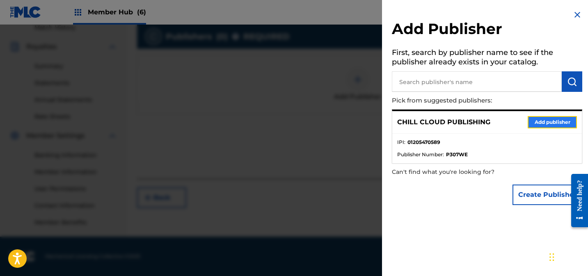
click at [534, 120] on button "Add publisher" at bounding box center [551, 122] width 49 height 12
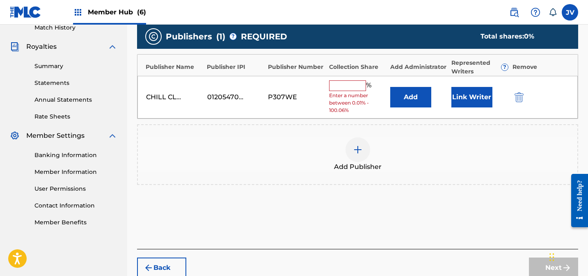
click at [343, 89] on input "text" at bounding box center [347, 85] width 37 height 11
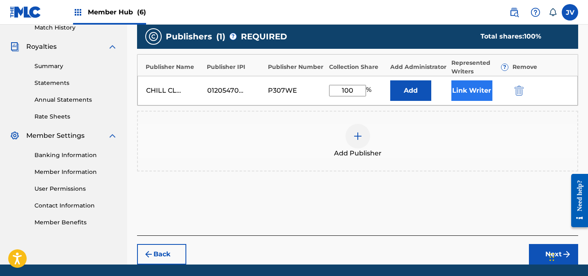
type input "100"
click at [478, 87] on button "Link Writer" at bounding box center [471, 90] width 41 height 21
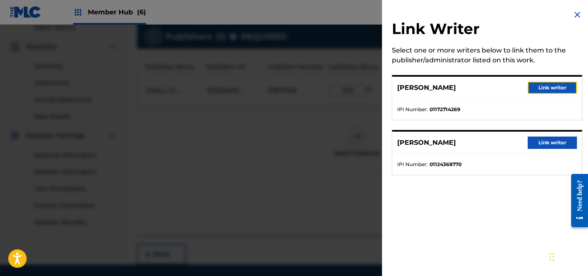
click at [551, 86] on button "Link writer" at bounding box center [551, 88] width 49 height 12
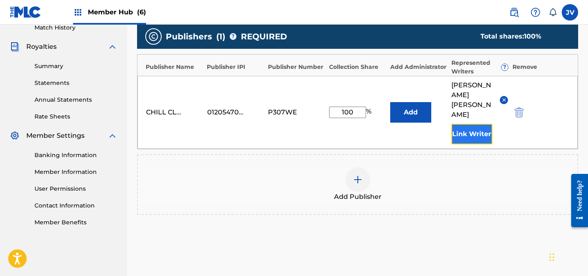
click at [472, 124] on button "Link Writer" at bounding box center [471, 134] width 41 height 21
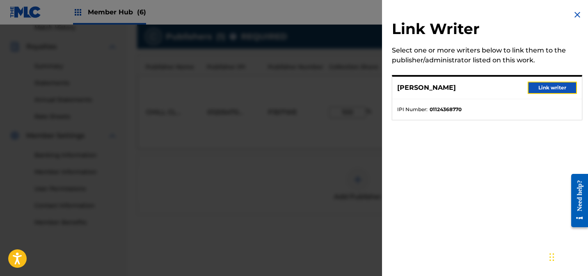
drag, startPoint x: 546, startPoint y: 90, endPoint x: 541, endPoint y: 115, distance: 25.1
click at [546, 90] on button "Link writer" at bounding box center [551, 88] width 49 height 12
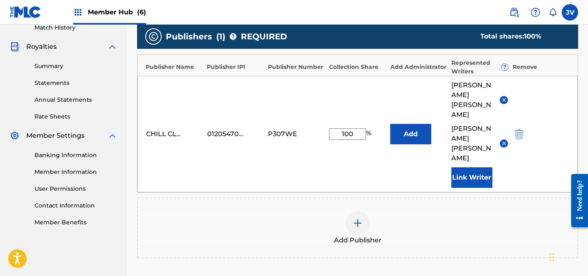
scroll to position [308, 0]
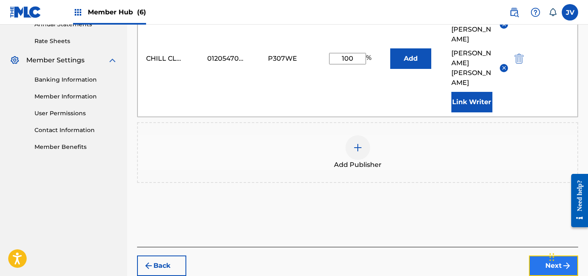
click at [548, 256] on button "Next" at bounding box center [553, 266] width 49 height 21
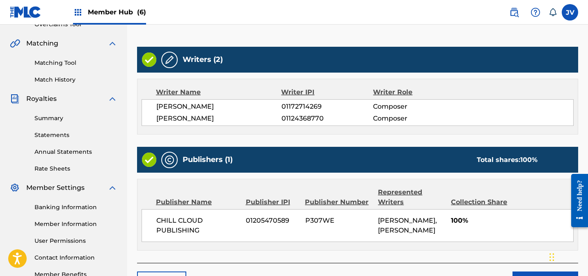
scroll to position [235, 0]
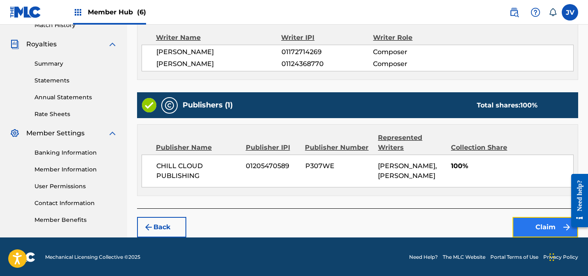
click at [534, 226] on button "Claim" at bounding box center [545, 227] width 66 height 21
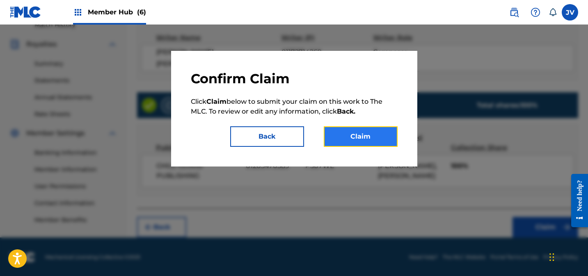
click at [363, 126] on button "Claim" at bounding box center [361, 136] width 74 height 21
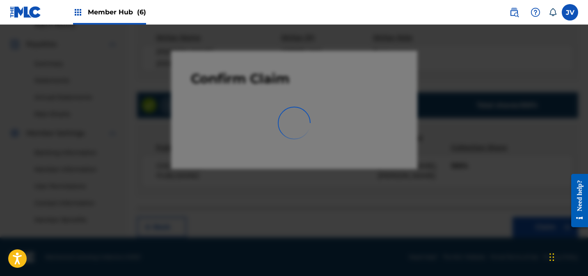
scroll to position [233, 0]
